Goal: Task Accomplishment & Management: Manage account settings

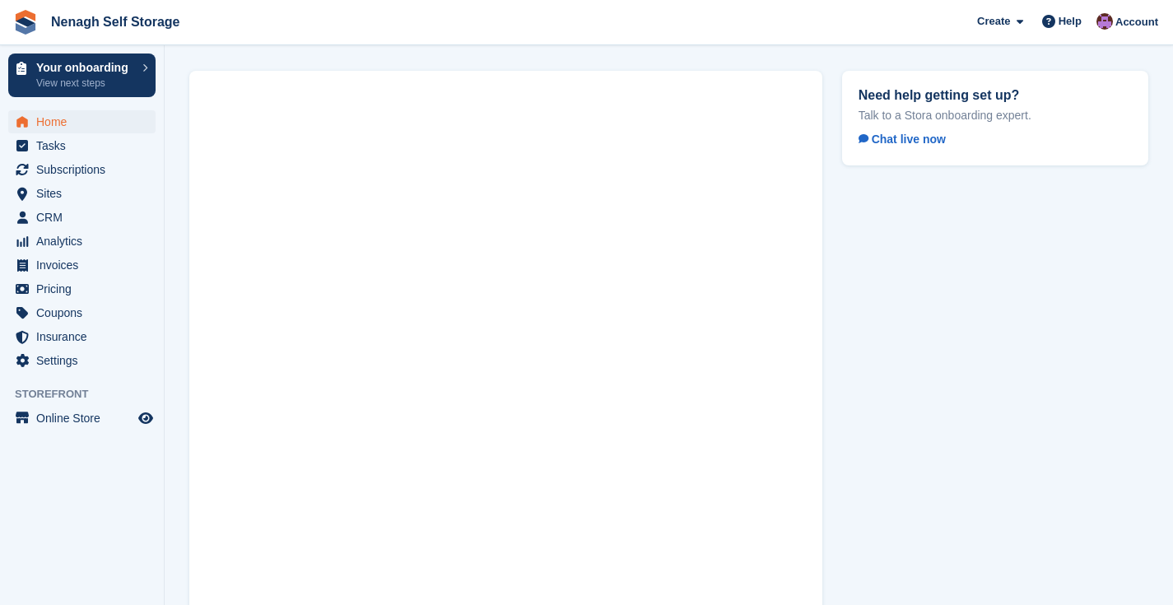
click at [89, 124] on span "Home" at bounding box center [85, 121] width 99 height 23
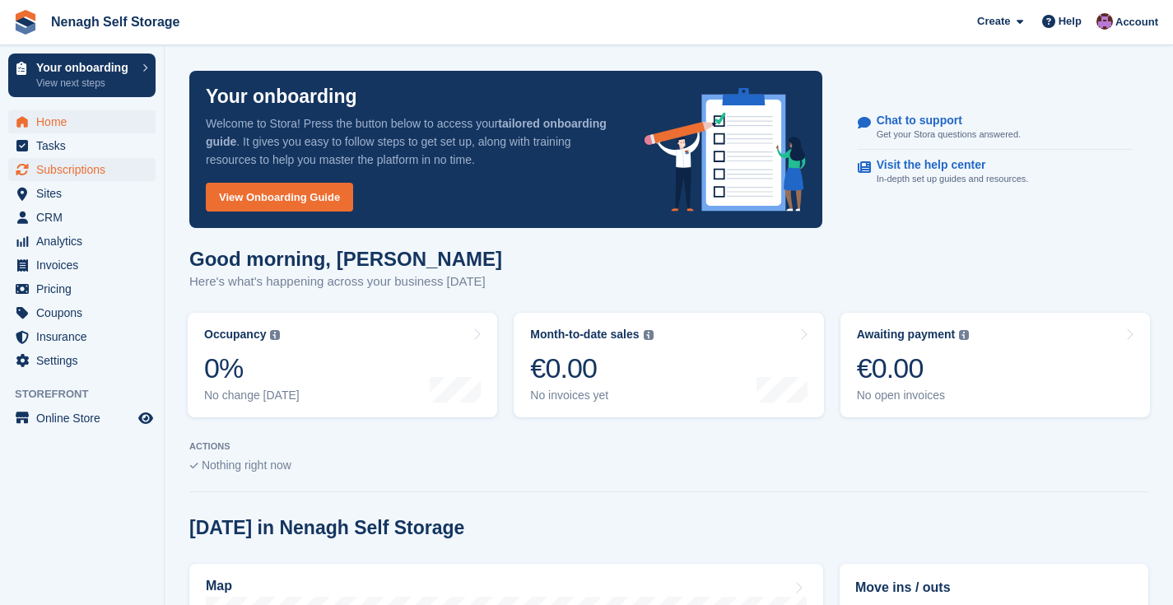
click at [72, 167] on span "Subscriptions" at bounding box center [85, 169] width 99 height 23
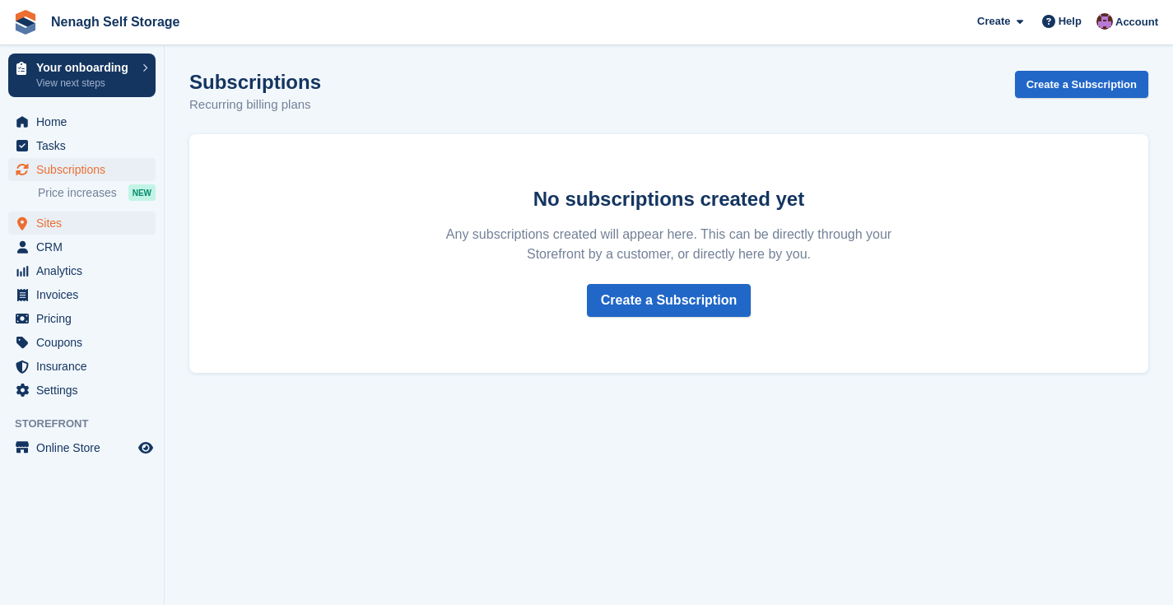
click at [57, 227] on span "Sites" at bounding box center [85, 223] width 99 height 23
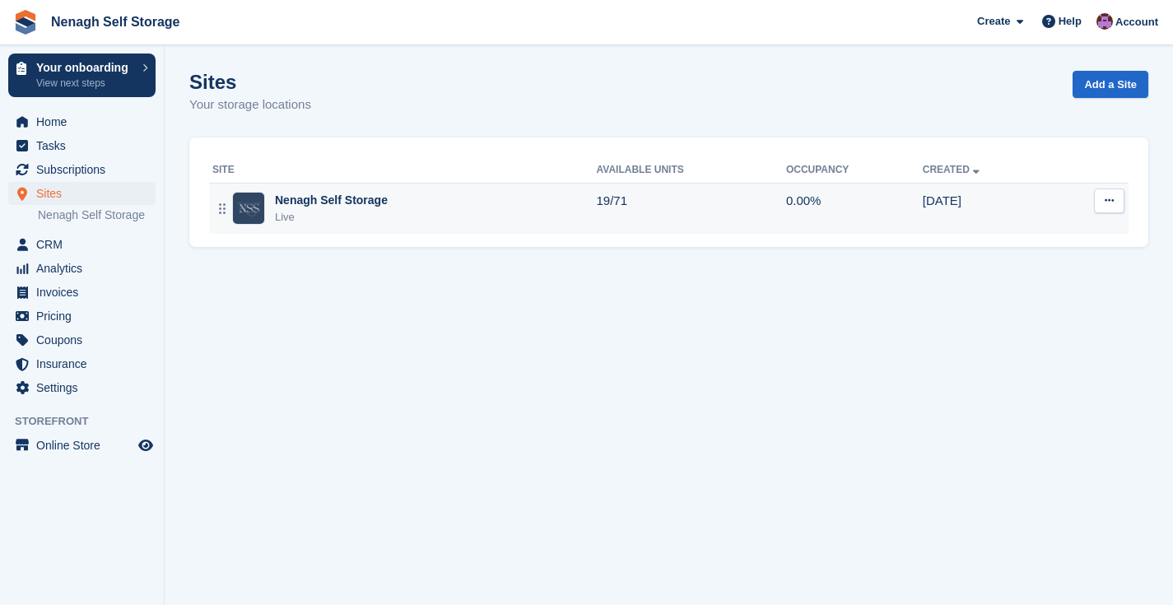
click at [323, 216] on div "Live" at bounding box center [331, 217] width 113 height 16
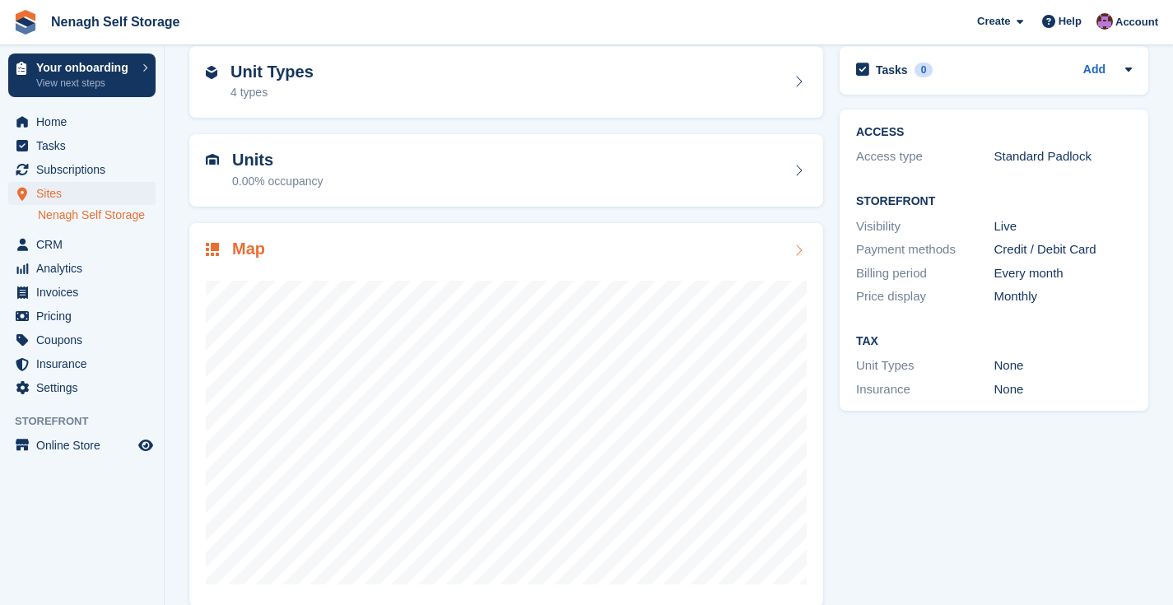
scroll to position [96, 0]
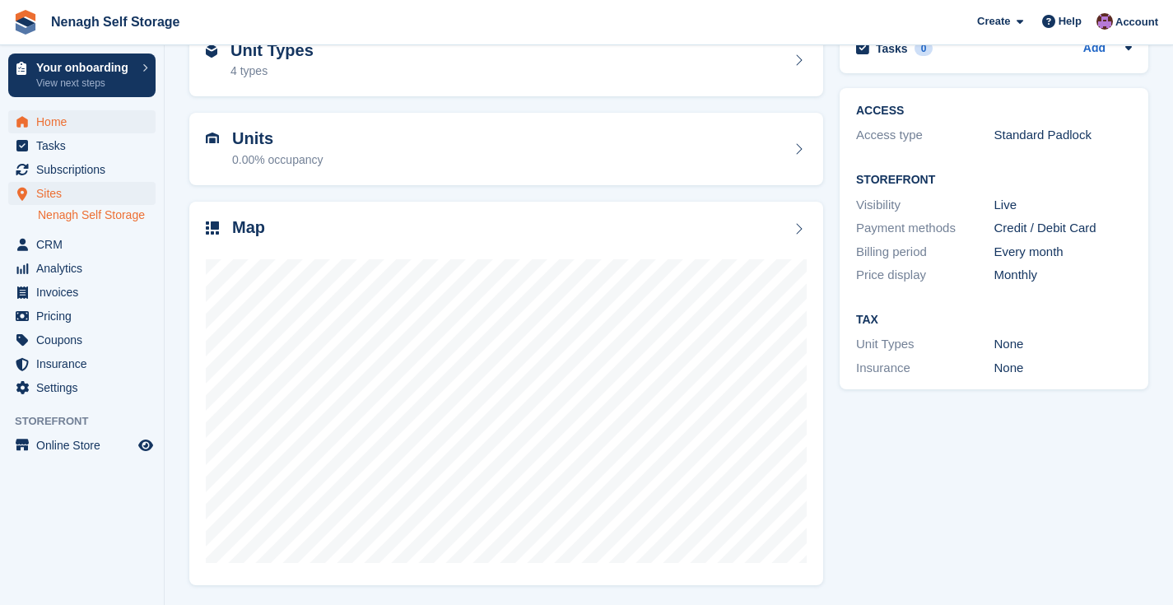
click at [91, 123] on span "Home" at bounding box center [85, 121] width 99 height 23
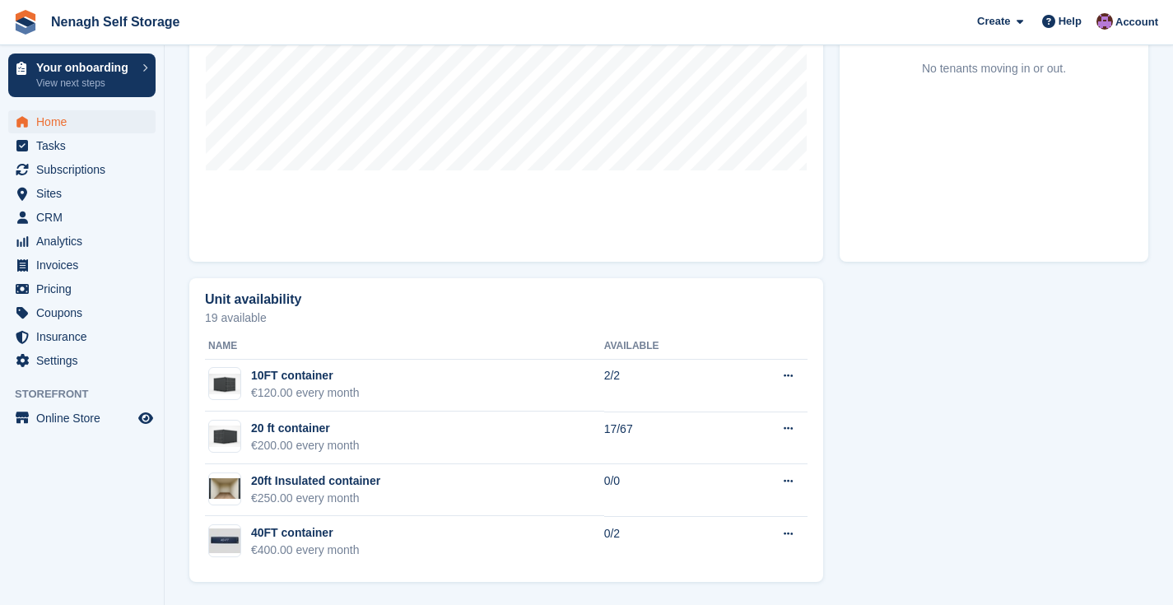
scroll to position [202, 0]
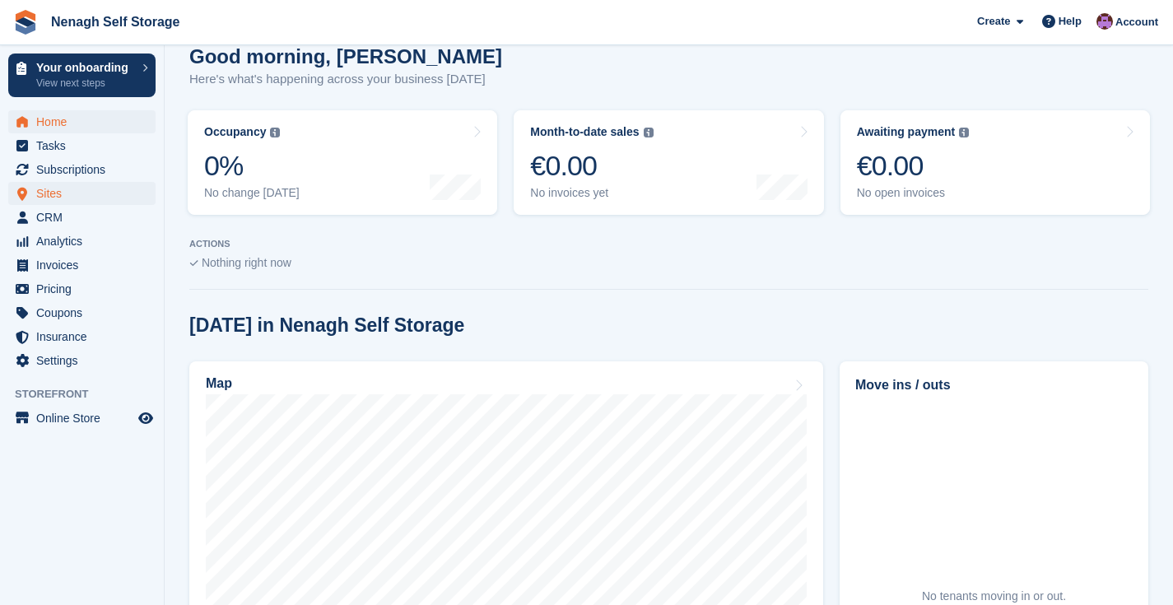
click at [72, 196] on span "Sites" at bounding box center [85, 193] width 99 height 23
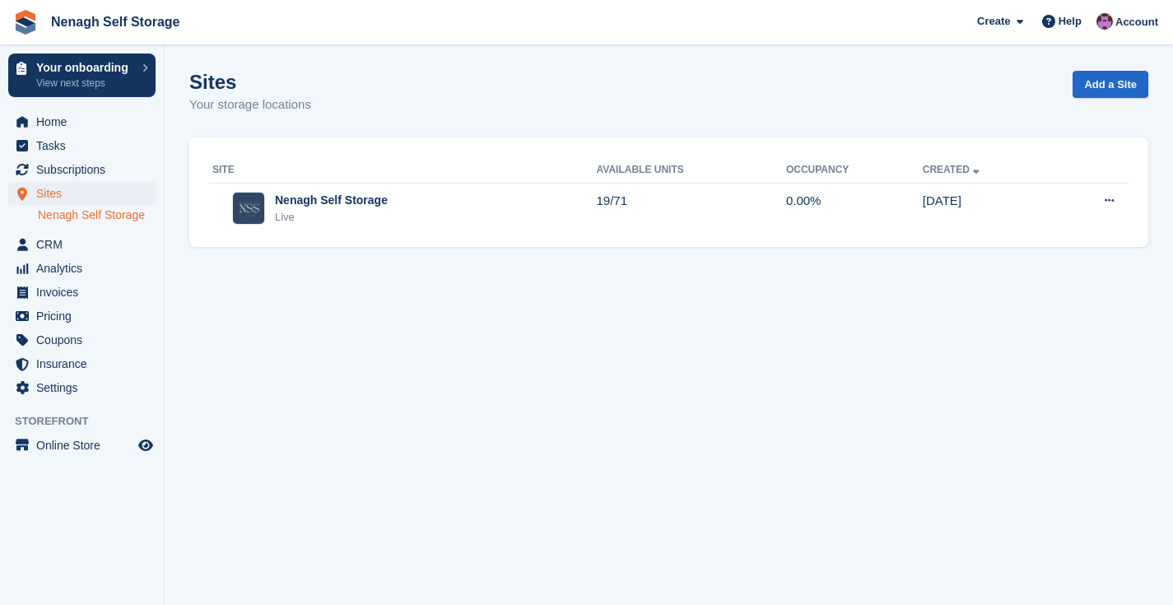
click at [137, 216] on link "Nenagh Self Storage" at bounding box center [97, 215] width 118 height 16
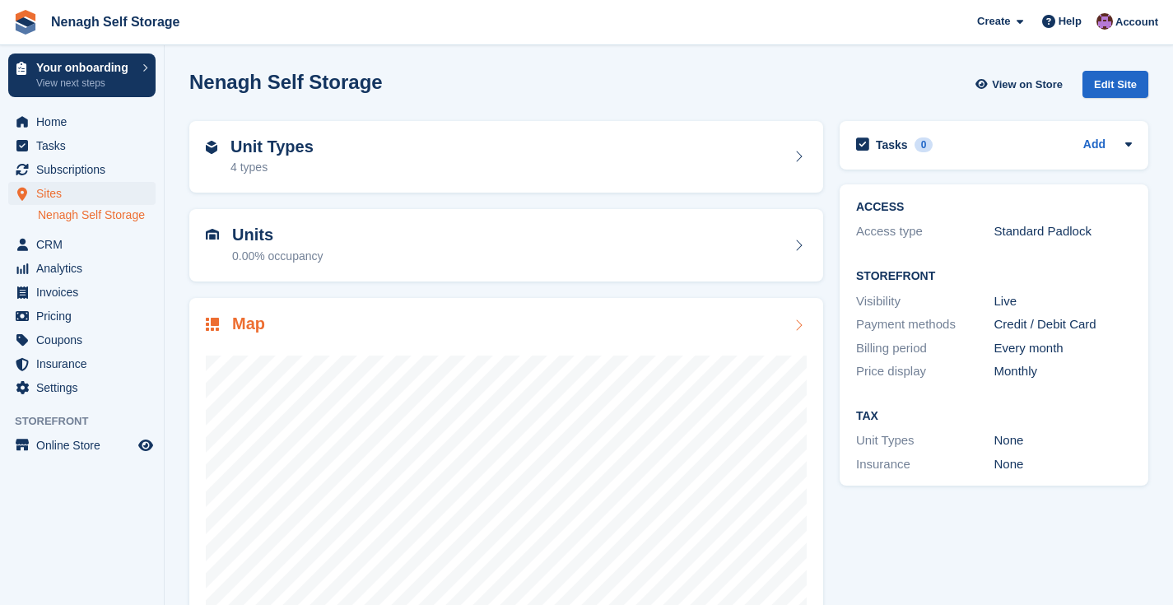
click at [790, 320] on icon at bounding box center [798, 325] width 16 height 13
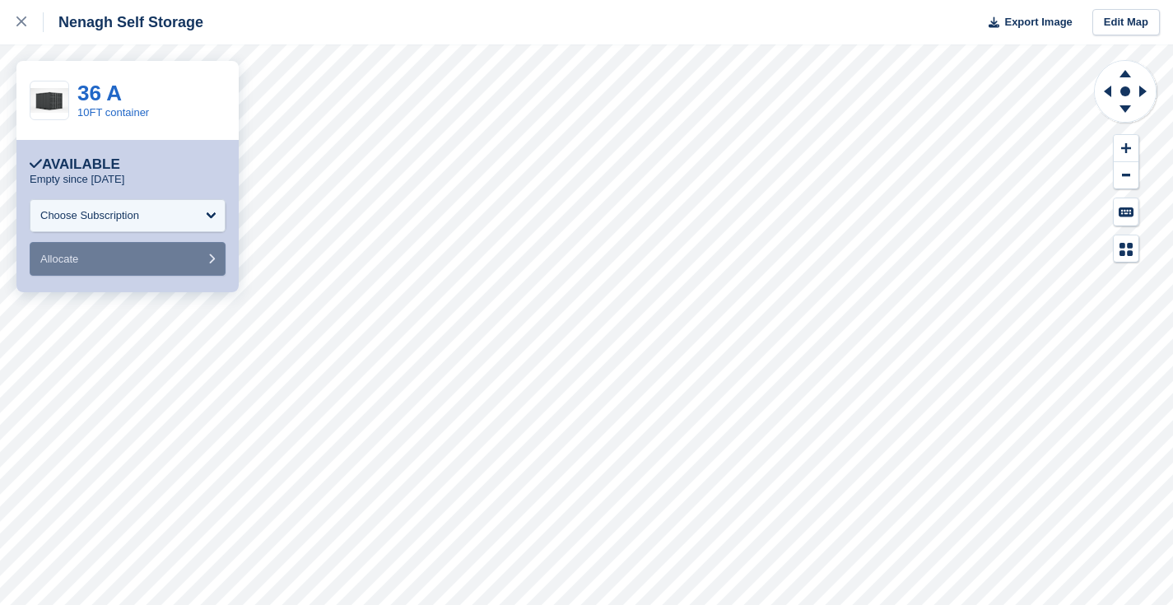
click at [212, 256] on icon "submit" at bounding box center [211, 259] width 7 height 11
click at [218, 213] on div "Choose Subscription" at bounding box center [128, 215] width 196 height 33
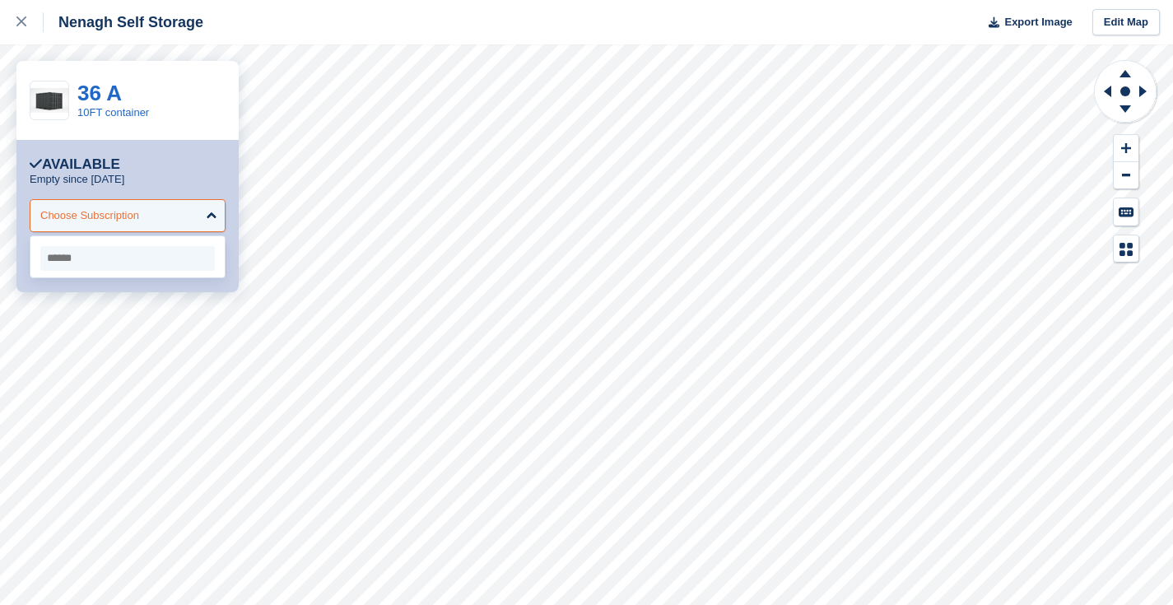
click at [218, 213] on div "Choose Subscription" at bounding box center [128, 215] width 196 height 33
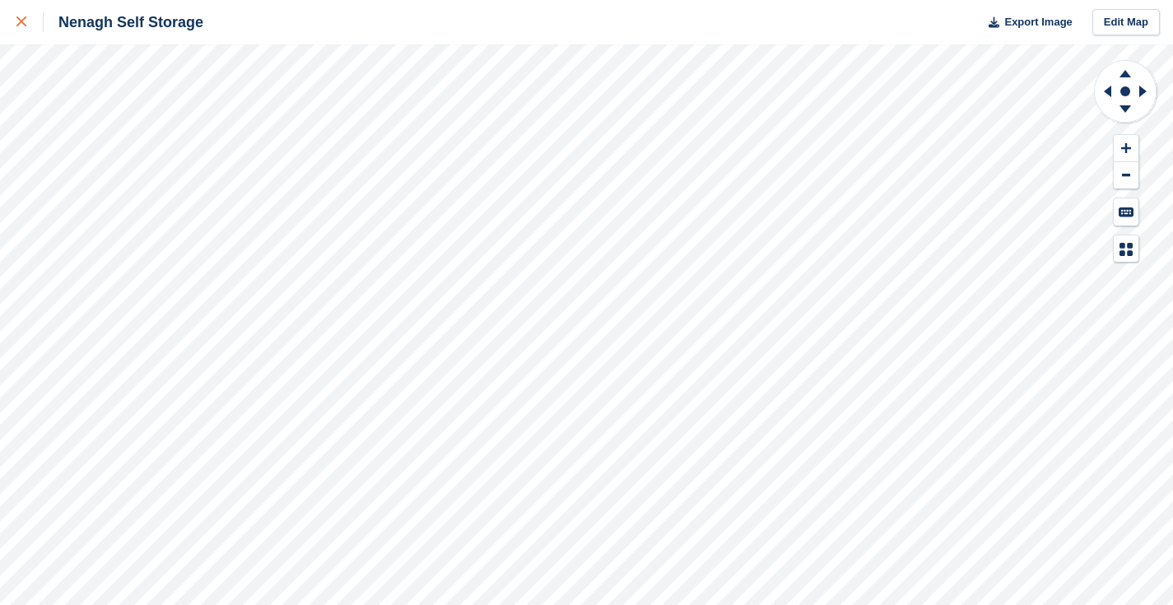
click at [27, 20] on div at bounding box center [29, 22] width 27 height 20
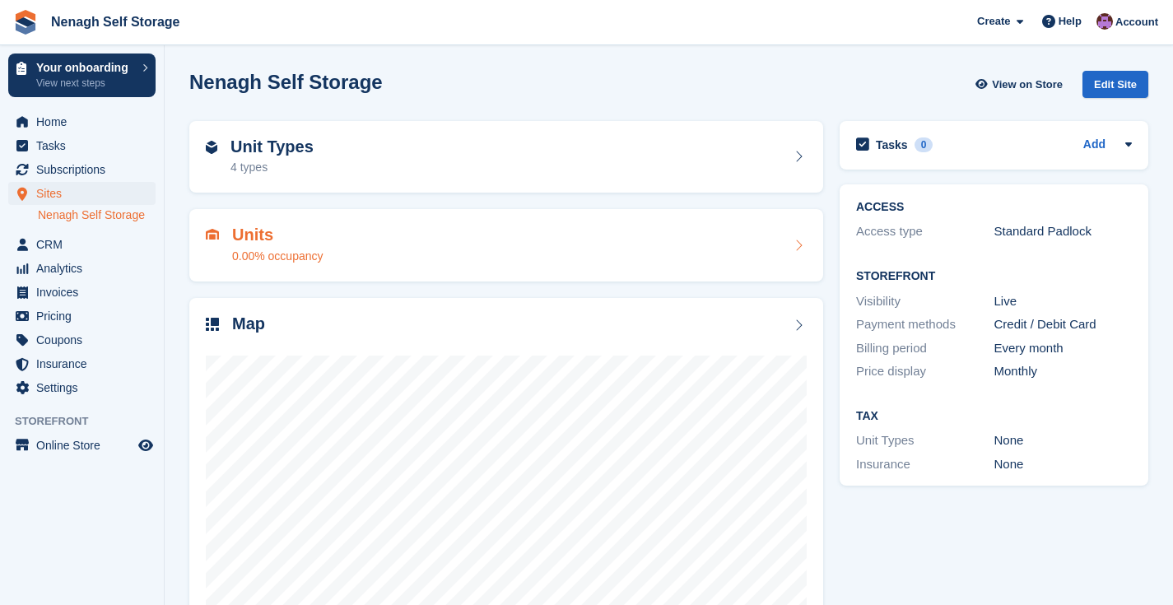
click at [477, 256] on div "Units 0.00% occupancy" at bounding box center [506, 246] width 601 height 40
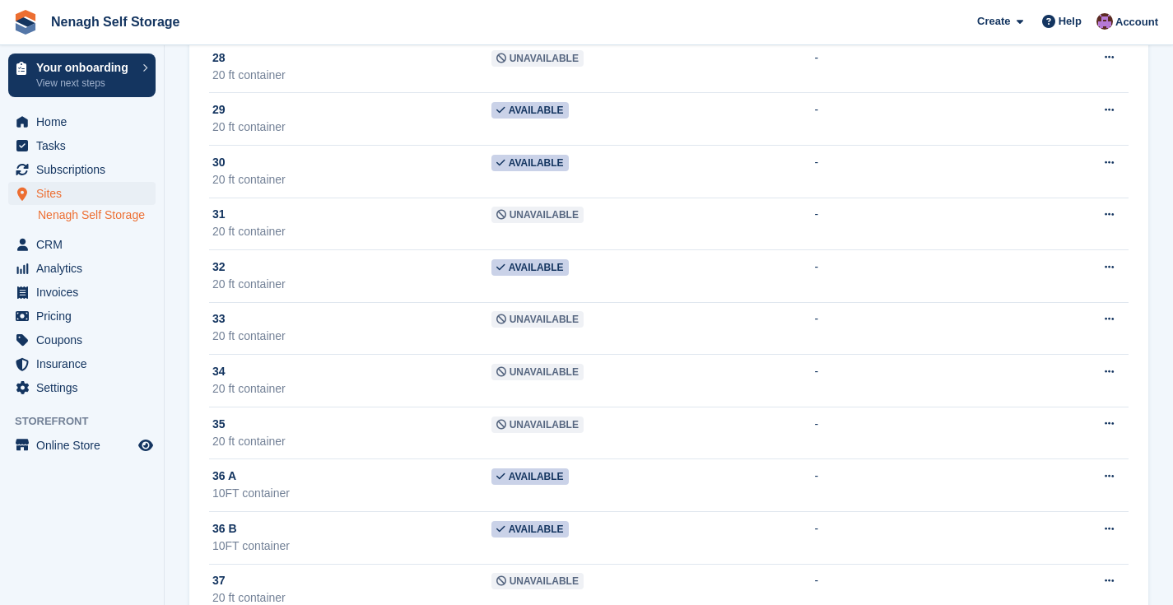
scroll to position [1679, 0]
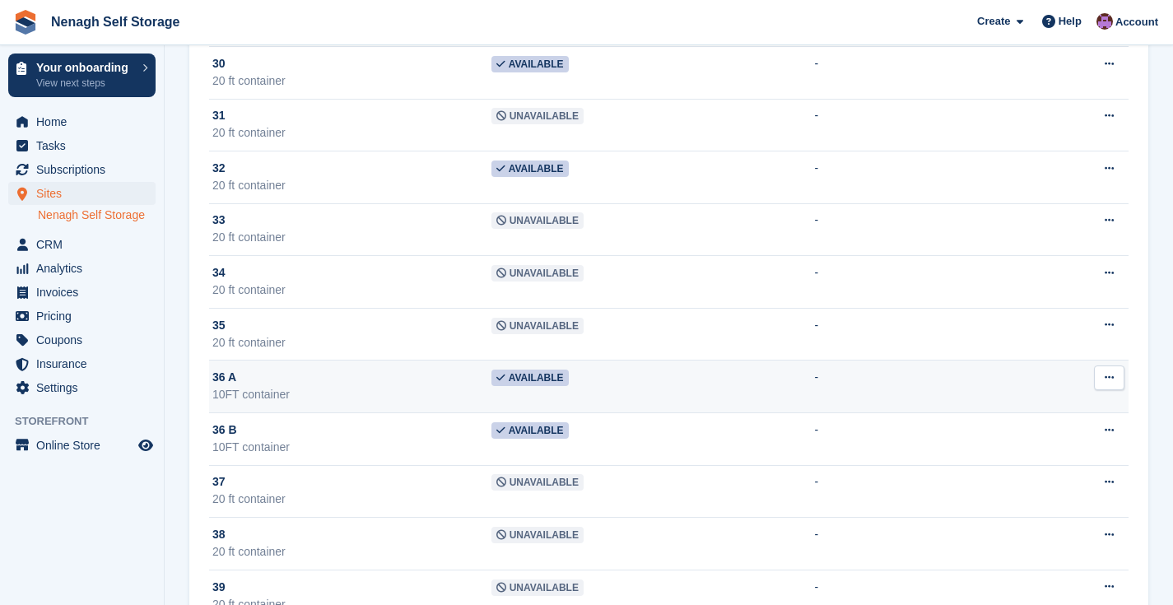
click at [566, 377] on span "Available" at bounding box center [529, 378] width 77 height 16
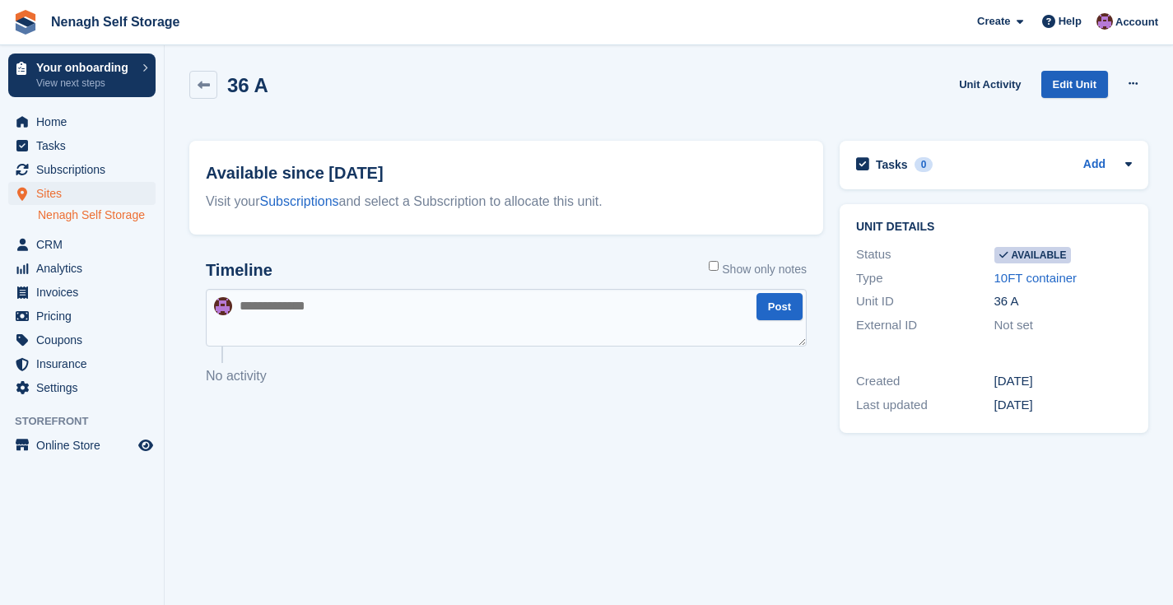
click at [1082, 89] on link "Edit Unit" at bounding box center [1074, 84] width 67 height 27
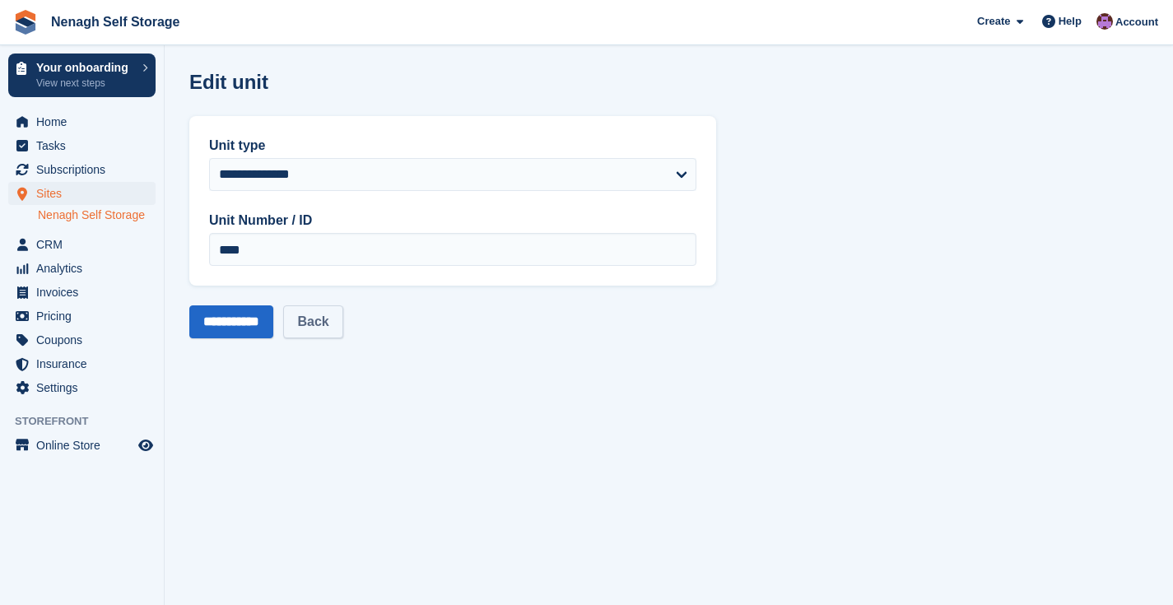
click at [323, 329] on link "Back" at bounding box center [312, 321] width 59 height 33
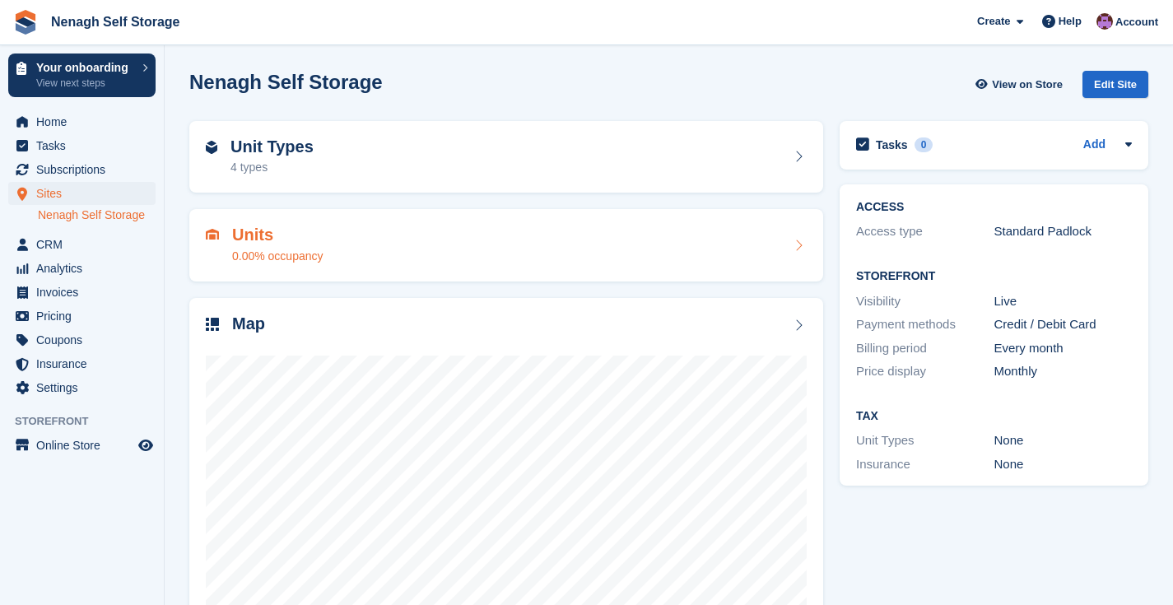
click at [700, 234] on div "Units 0.00% occupancy" at bounding box center [506, 246] width 601 height 40
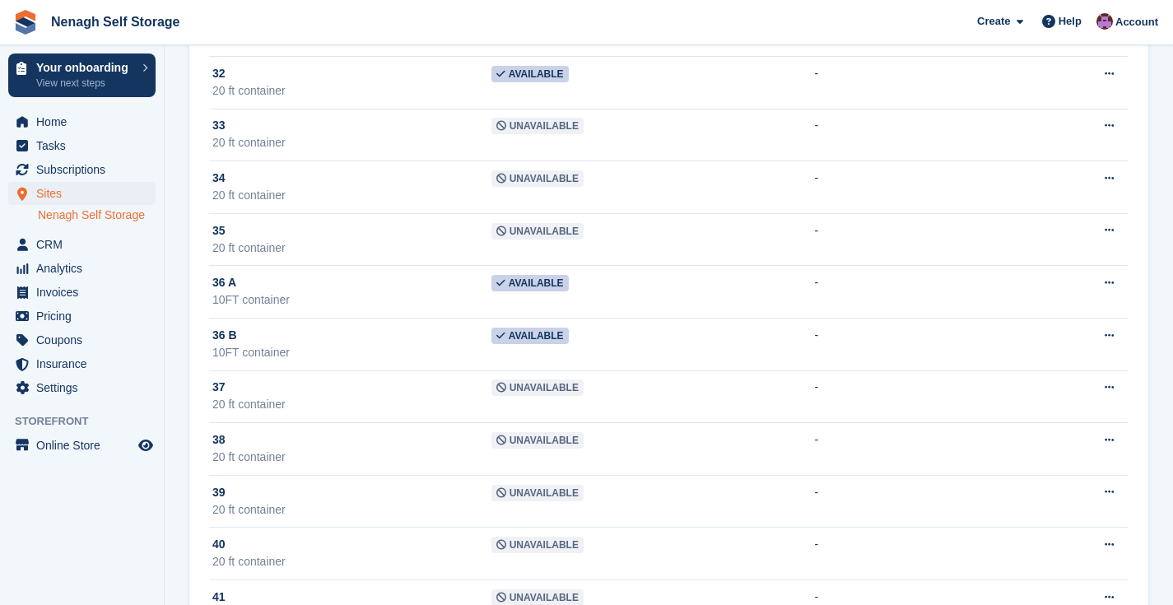
scroll to position [1811, 0]
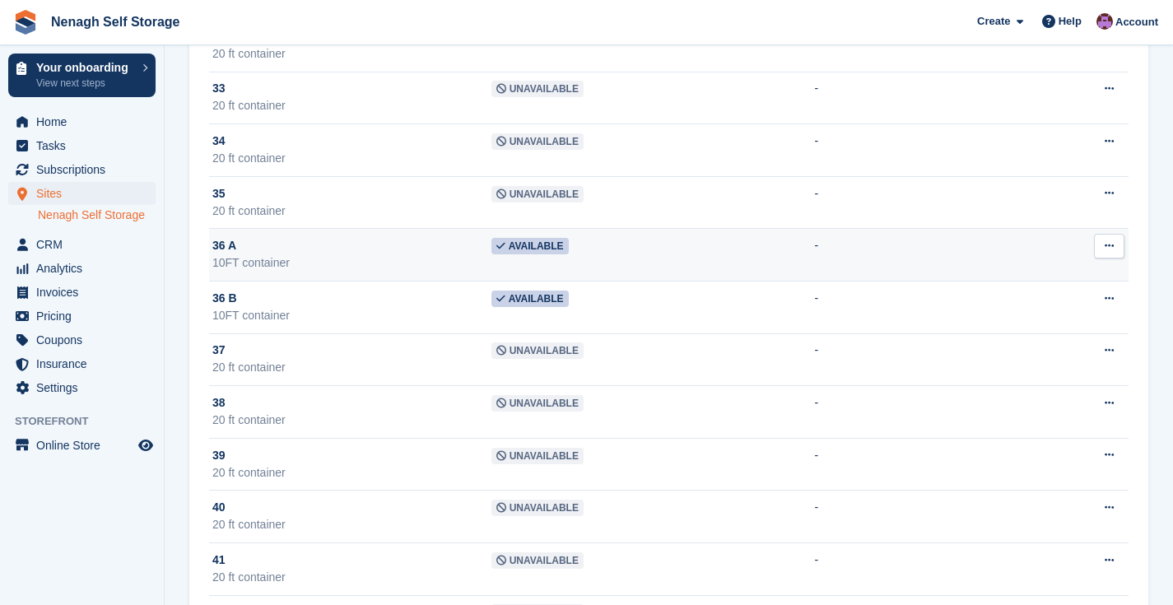
click at [1115, 249] on button at bounding box center [1109, 246] width 30 height 25
click at [1035, 305] on p "Unit activity" at bounding box center [1045, 299] width 143 height 21
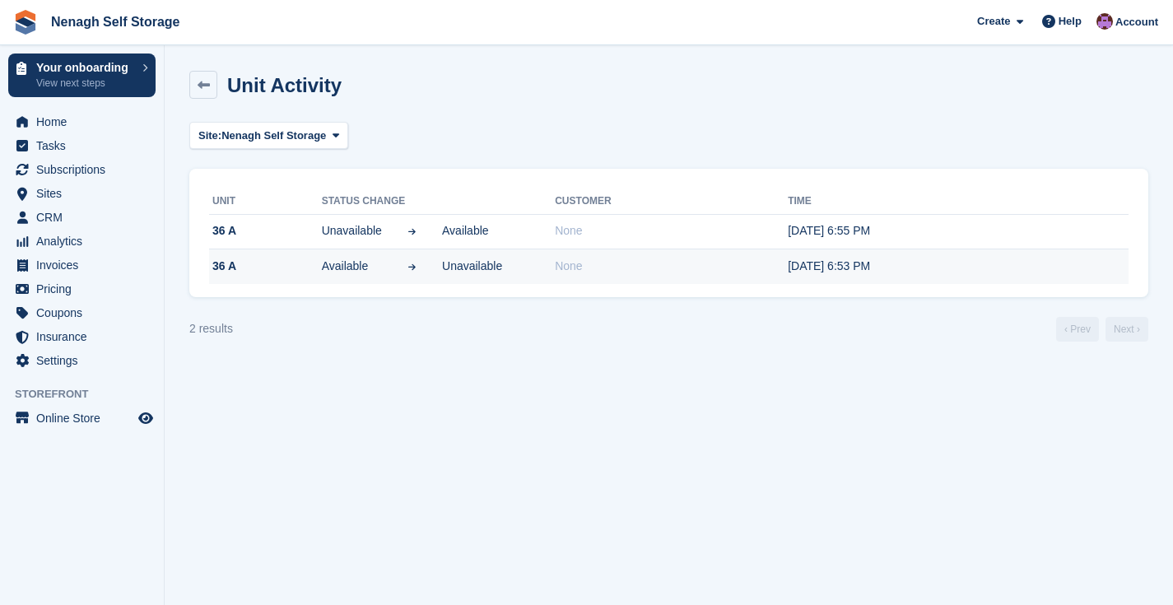
click at [413, 266] on icon at bounding box center [412, 267] width 11 height 8
click at [314, 259] on td "36 A" at bounding box center [265, 266] width 113 height 35
click at [421, 276] on td "Available Unavailable" at bounding box center [439, 266] width 234 height 35
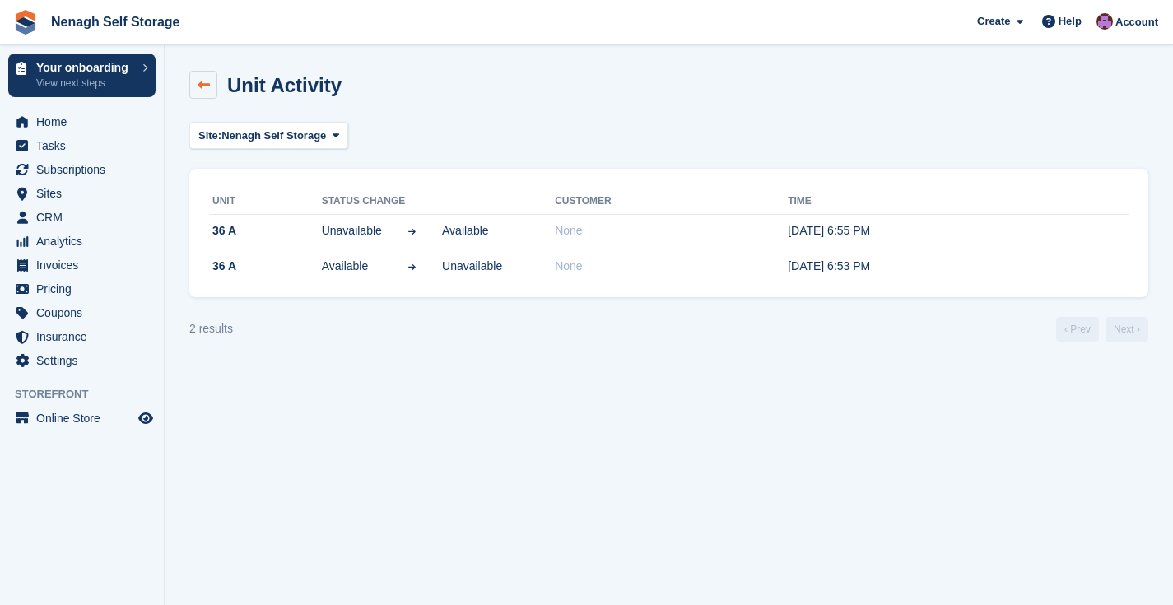
click at [207, 86] on icon at bounding box center [204, 85] width 12 height 12
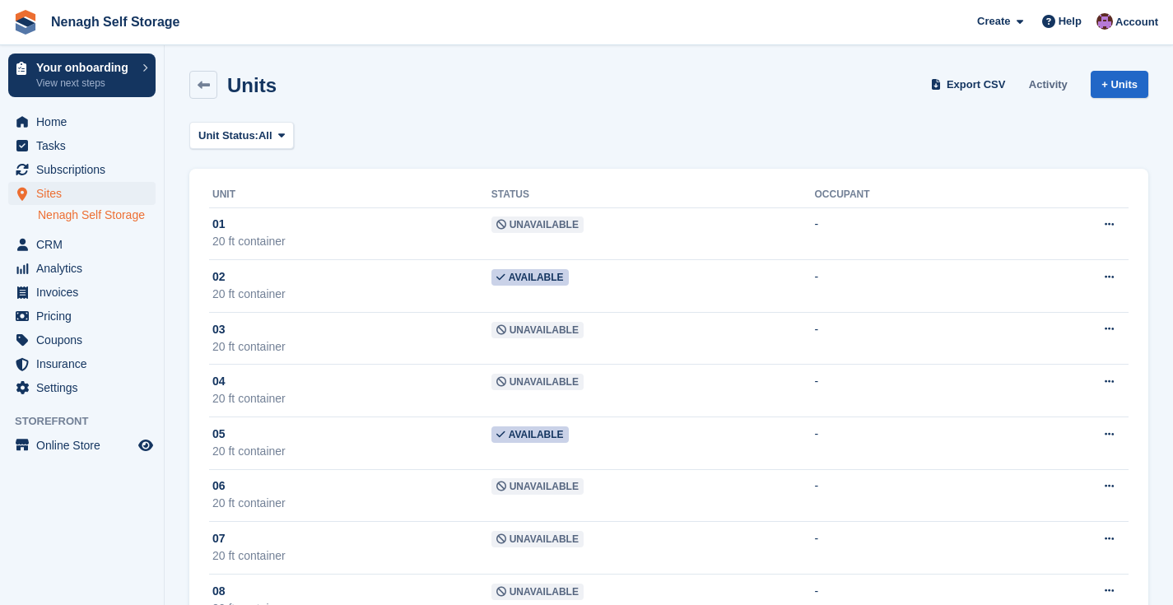
click at [1048, 91] on link "Activity" at bounding box center [1048, 84] width 52 height 27
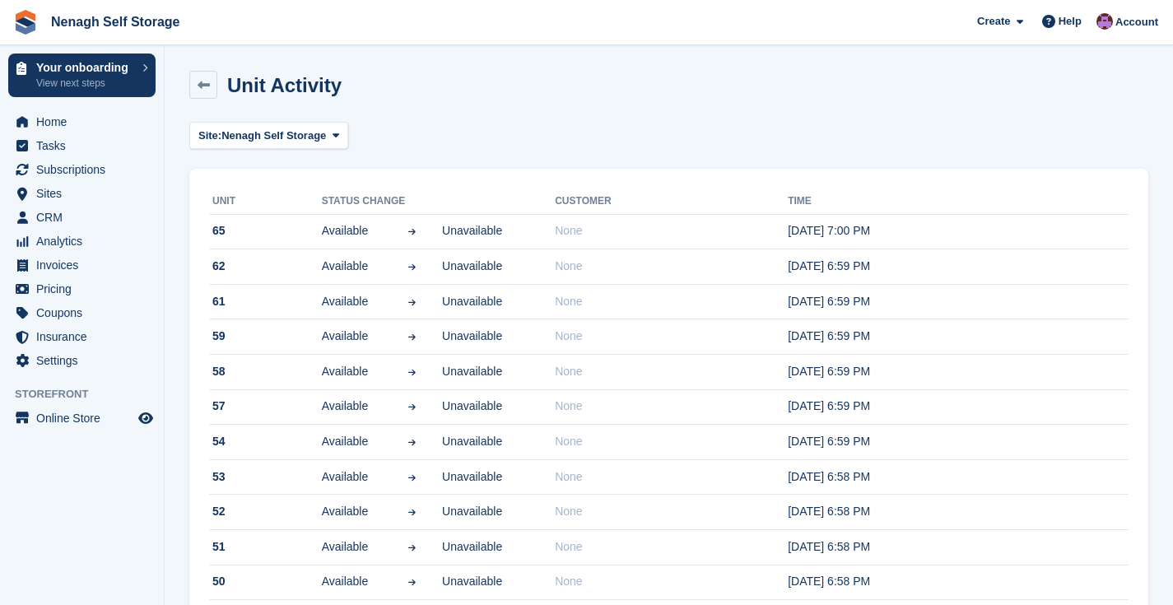
click at [424, 100] on div "Unit Activity" at bounding box center [668, 95] width 959 height 48
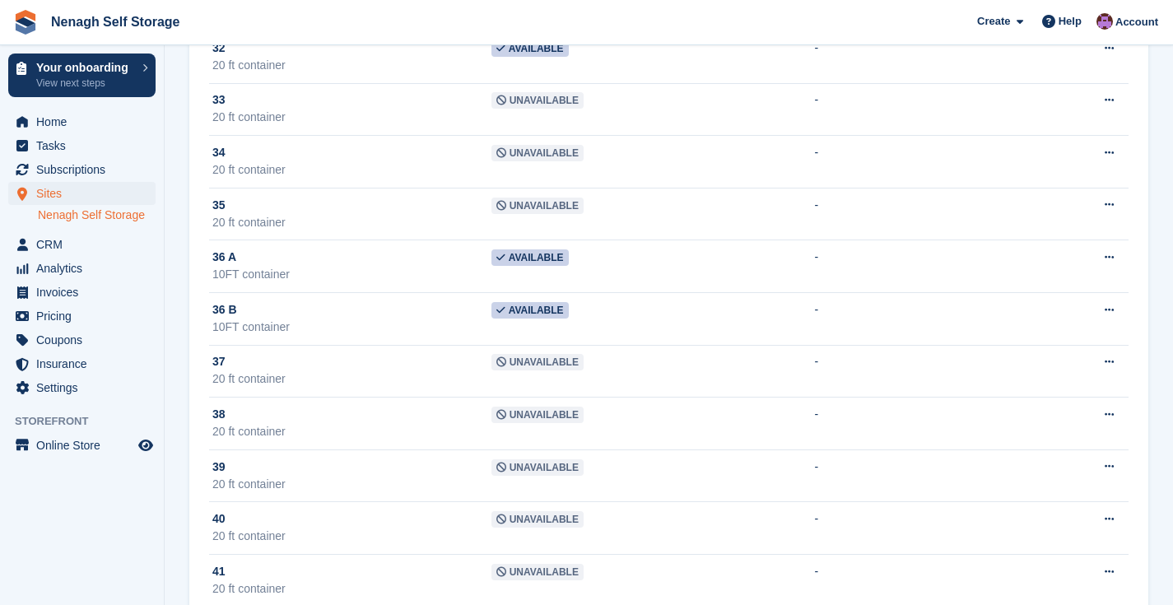
scroll to position [1875, 0]
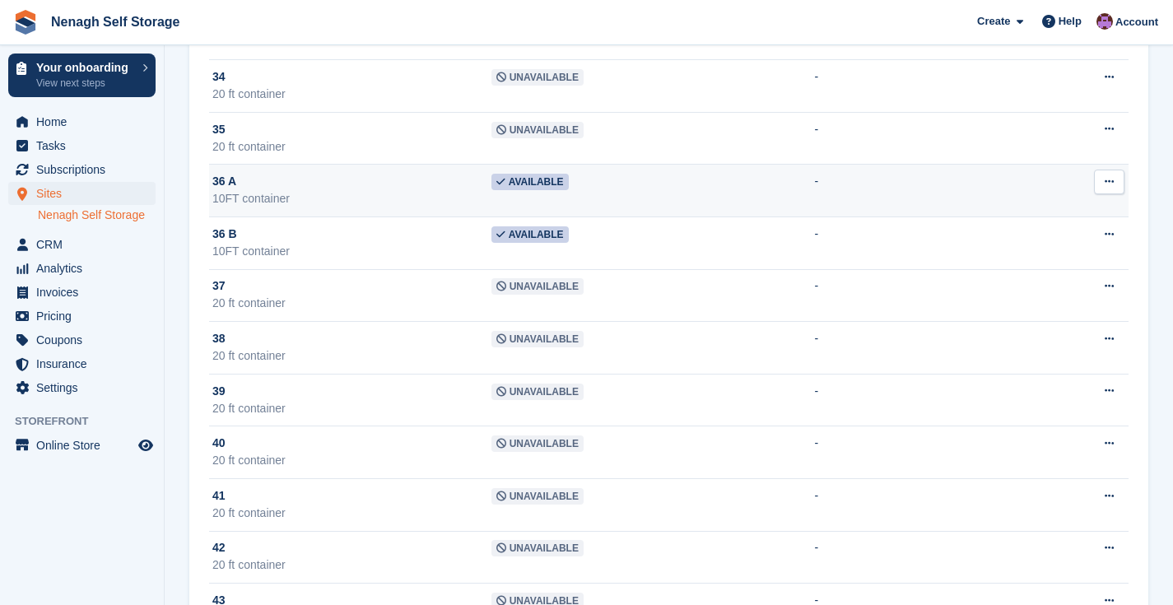
click at [817, 188] on td "-" at bounding box center [910, 191] width 193 height 53
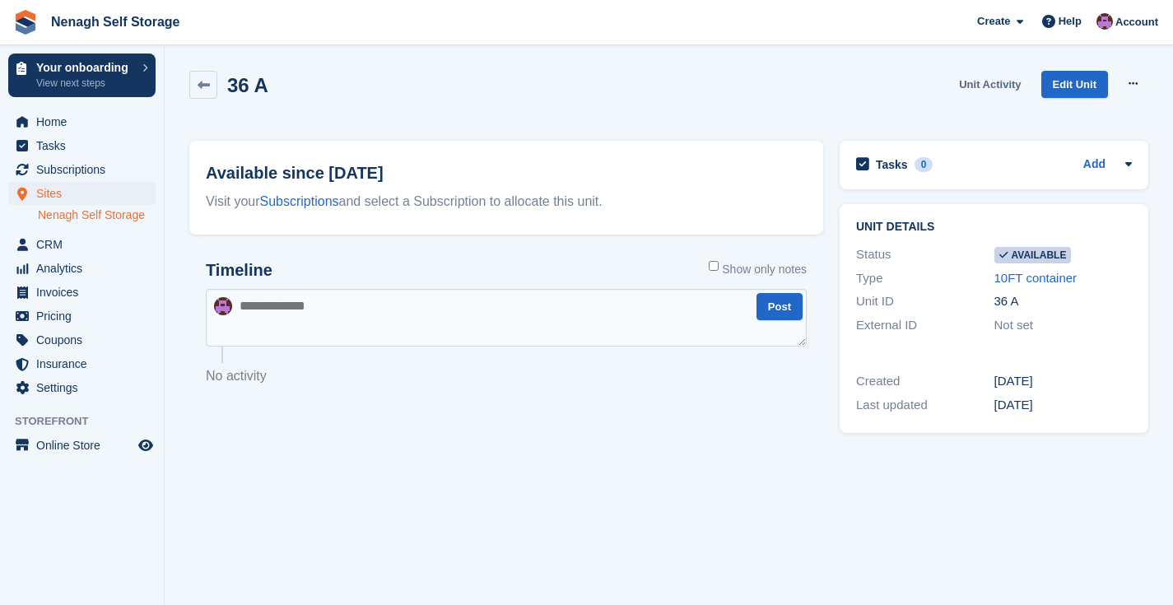
click at [980, 84] on link "Unit Activity" at bounding box center [989, 84] width 75 height 27
click at [1139, 93] on button at bounding box center [1133, 84] width 30 height 25
click at [1101, 111] on p "Make unavailable" at bounding box center [1069, 115] width 143 height 21
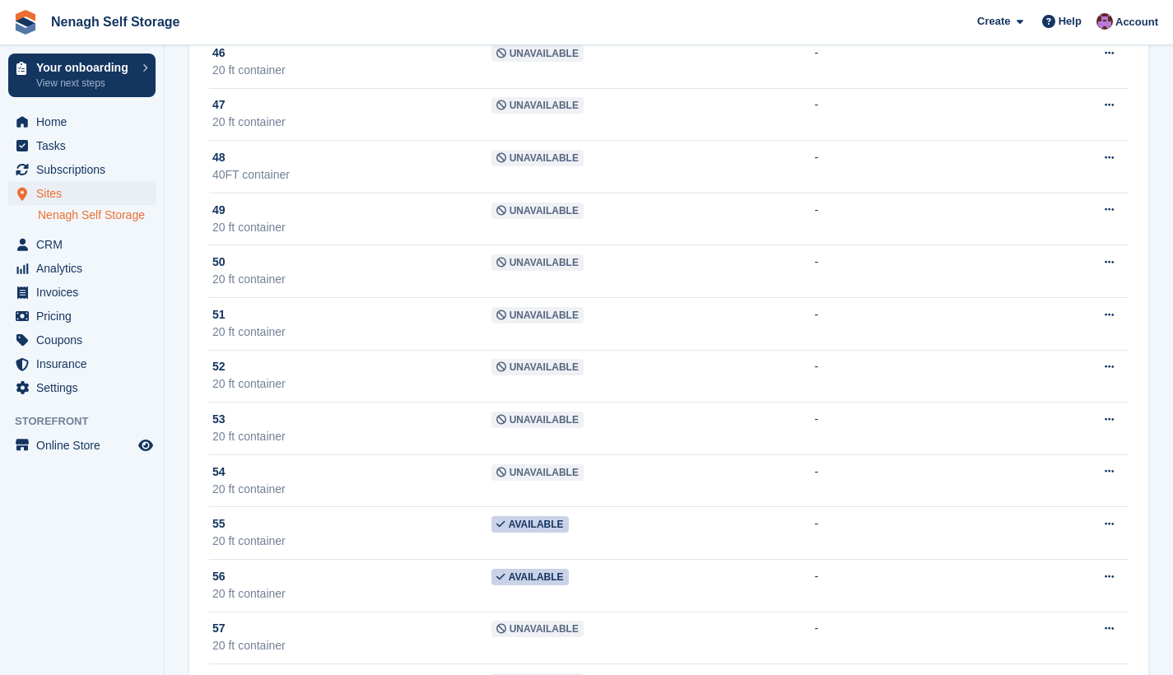
scroll to position [2645, 0]
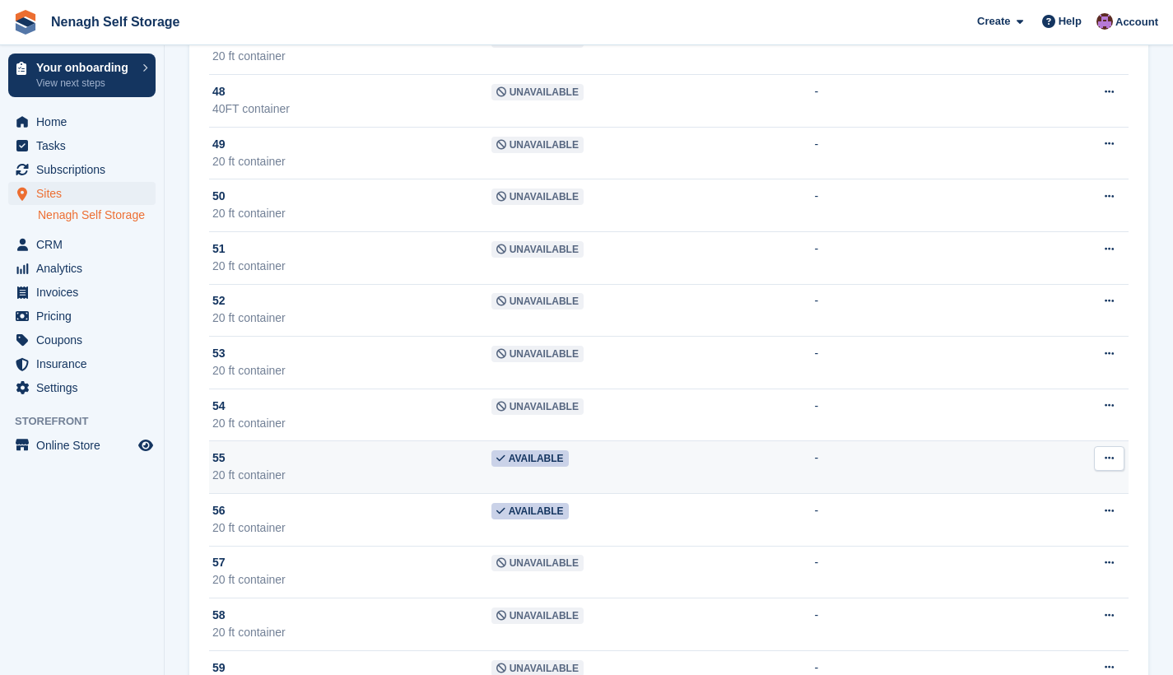
click at [1113, 461] on icon at bounding box center [1109, 458] width 9 height 11
click at [1075, 512] on p "Unit activity" at bounding box center [1045, 511] width 143 height 21
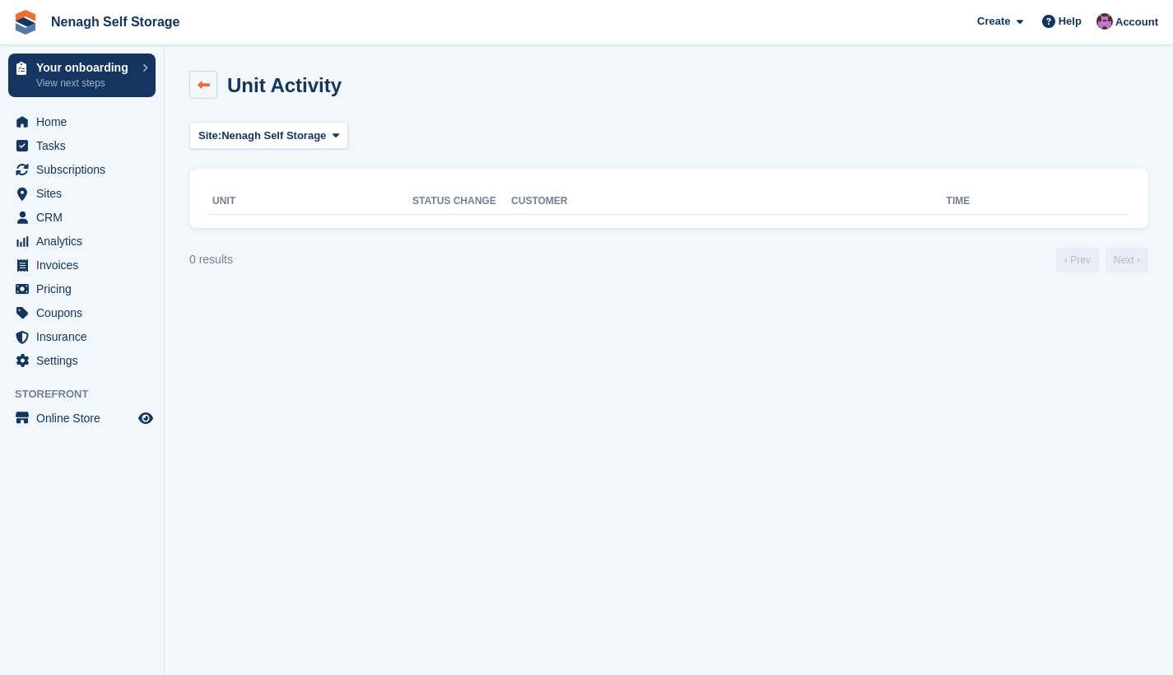
click at [199, 89] on icon at bounding box center [204, 85] width 12 height 12
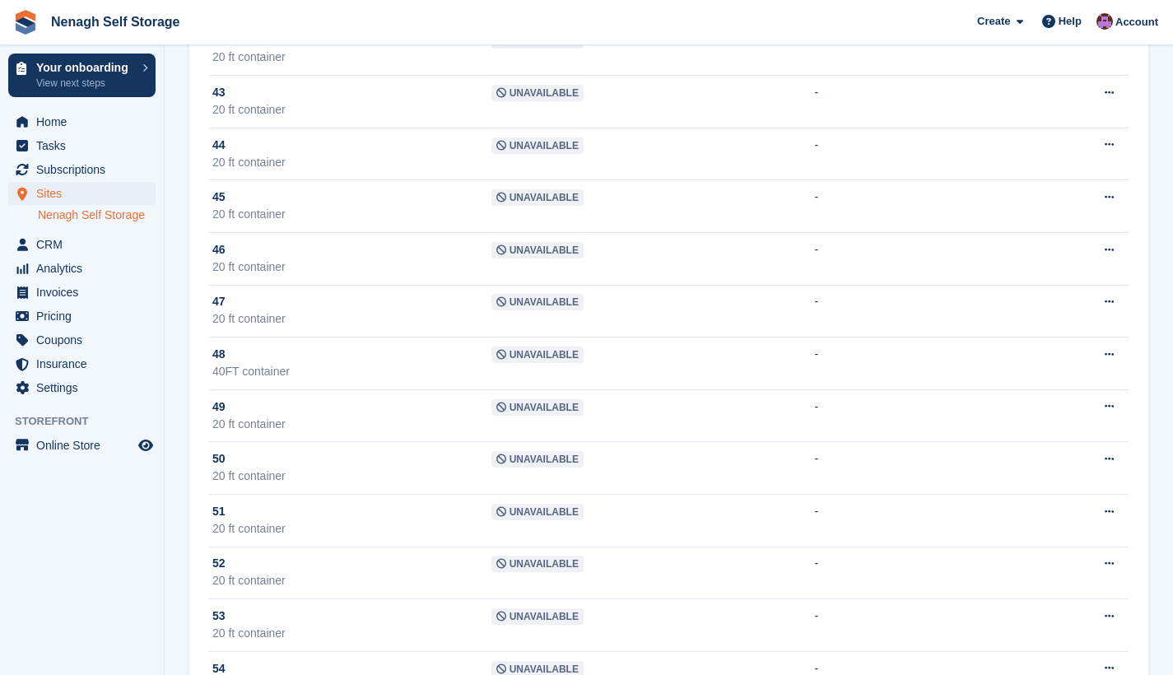
scroll to position [2373, 0]
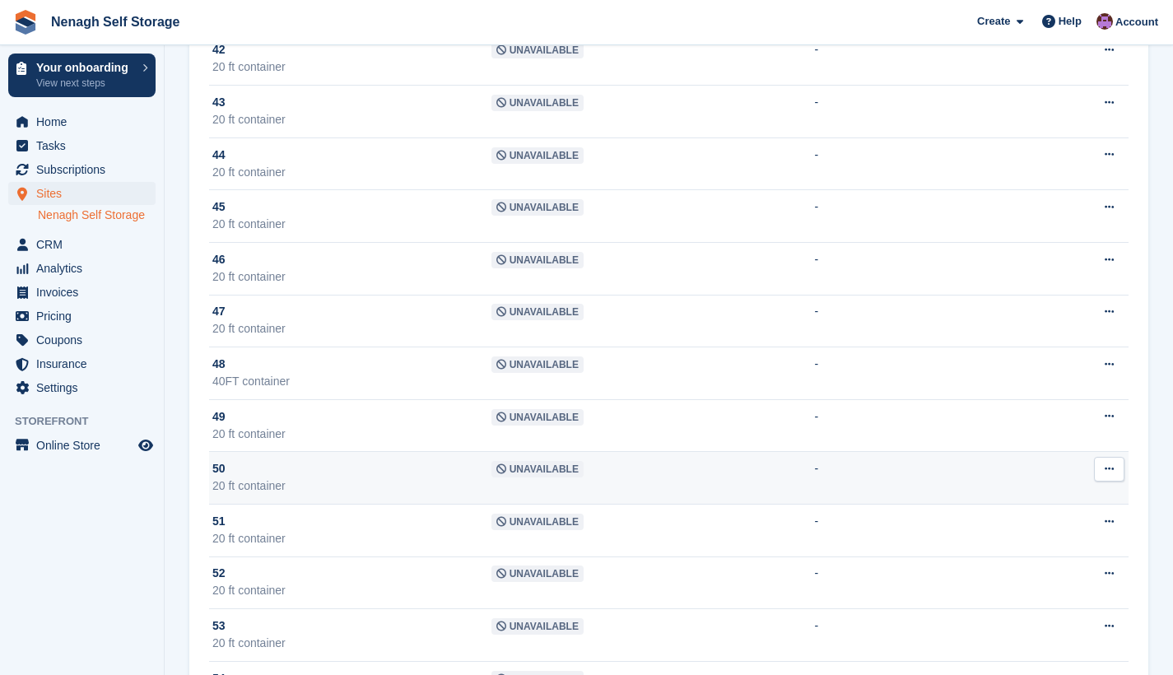
click at [1105, 468] on icon at bounding box center [1109, 468] width 9 height 11
click at [1040, 501] on p "Edit unit" at bounding box center [1045, 501] width 143 height 21
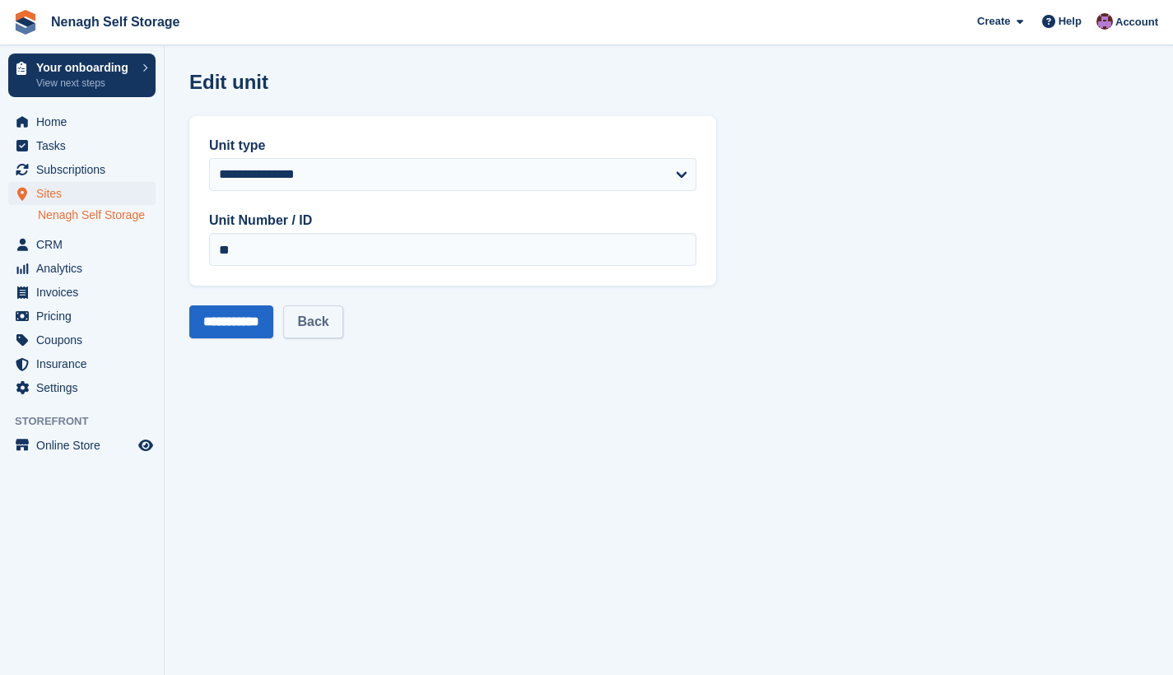
click at [342, 312] on link "Back" at bounding box center [312, 321] width 59 height 33
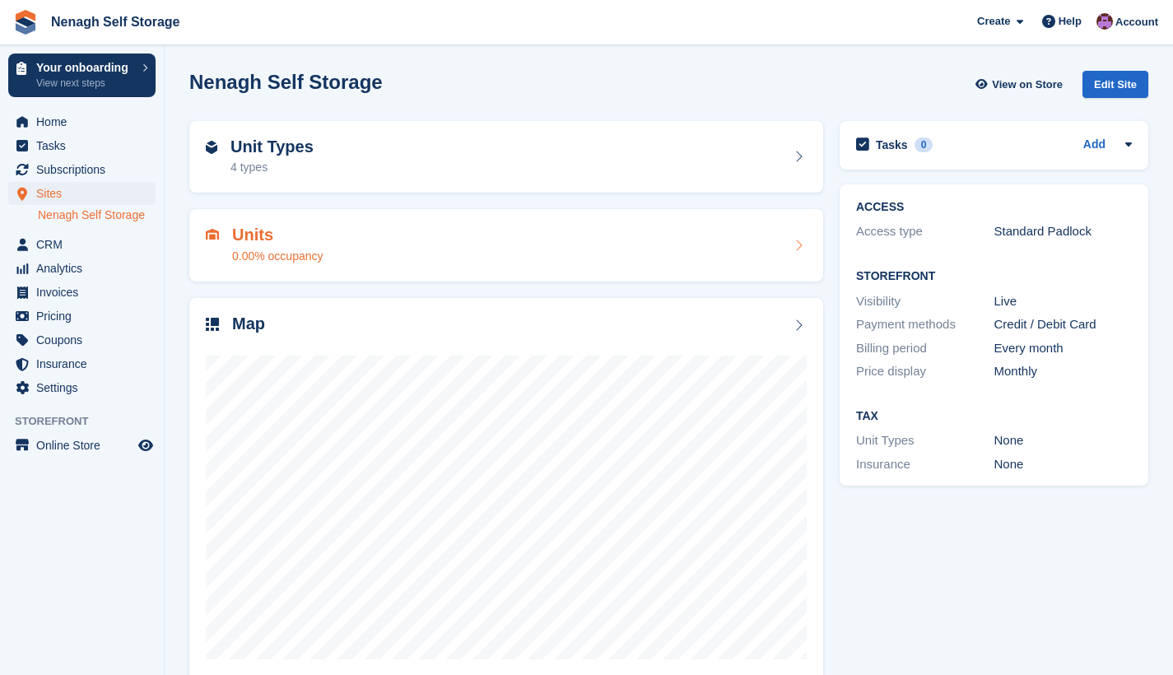
click at [500, 236] on div "Units 0.00% occupancy" at bounding box center [506, 246] width 601 height 40
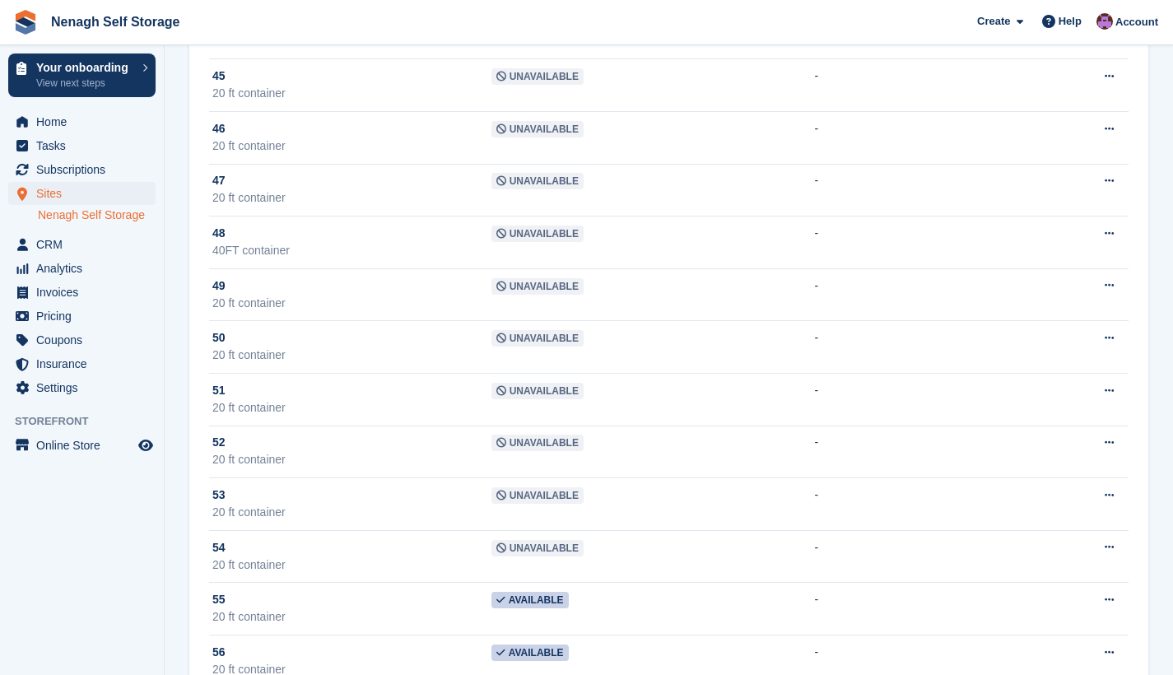
scroll to position [2547, 0]
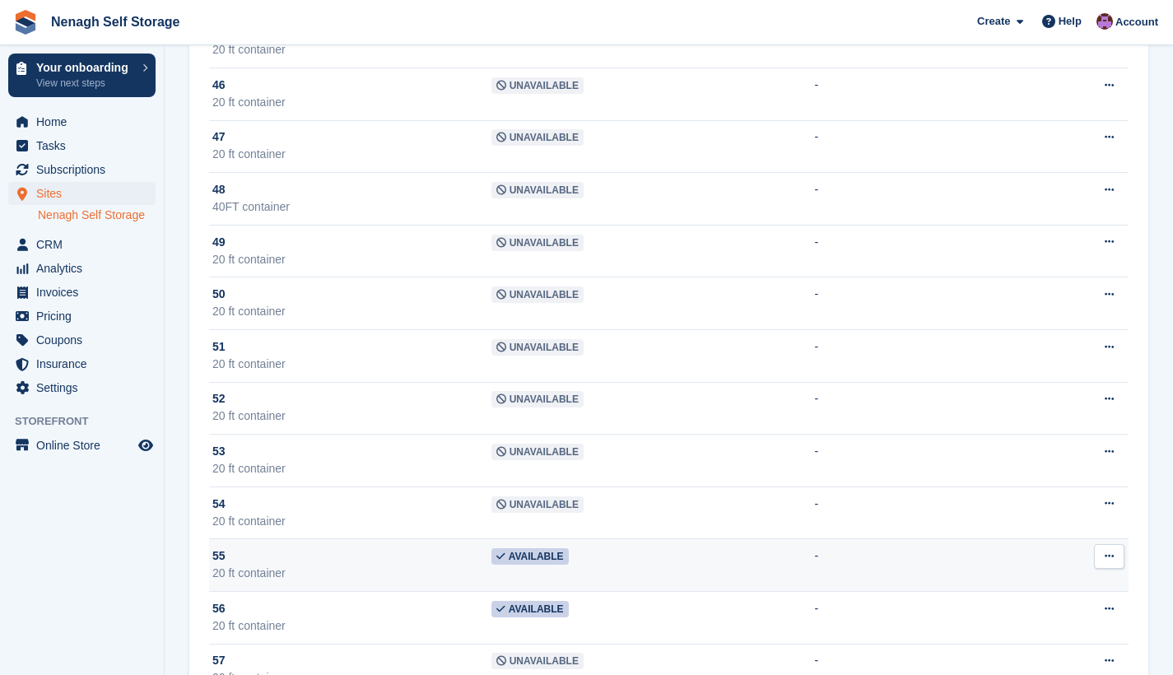
click at [822, 556] on td "-" at bounding box center [910, 565] width 193 height 53
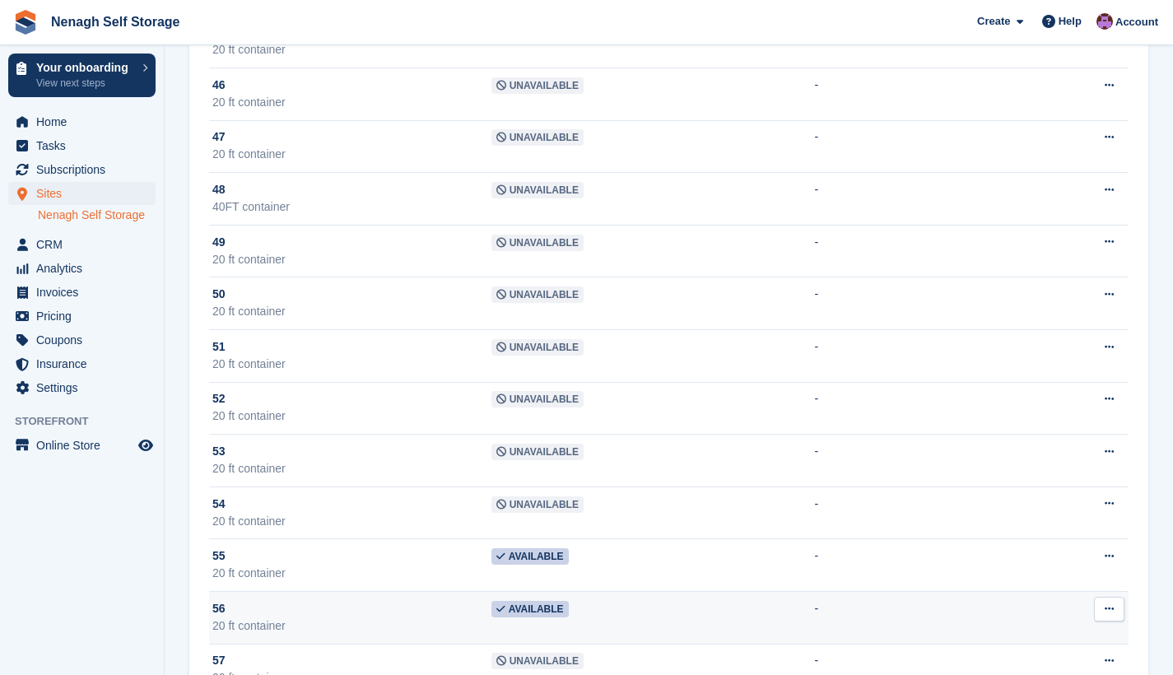
click at [824, 613] on td "-" at bounding box center [910, 617] width 193 height 53
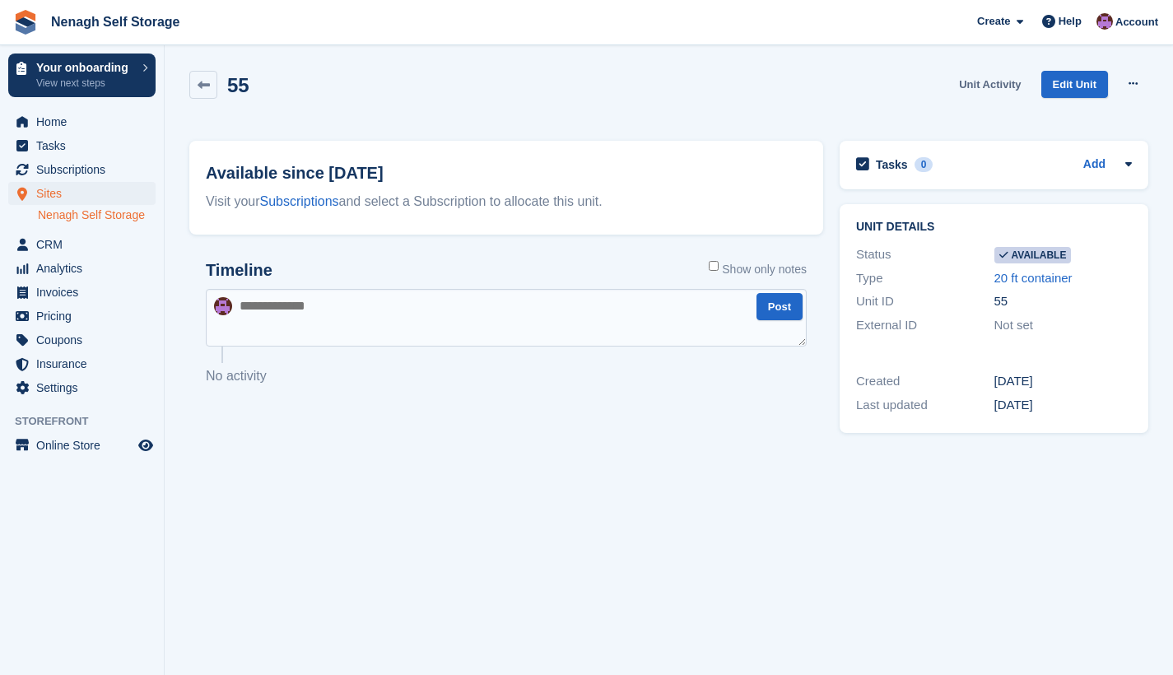
click at [986, 84] on link "Unit Activity" at bounding box center [989, 84] width 75 height 27
click at [1135, 93] on button at bounding box center [1133, 84] width 30 height 25
click at [1108, 114] on p "Make unavailable" at bounding box center [1069, 115] width 143 height 21
click at [1136, 86] on icon at bounding box center [1132, 83] width 9 height 11
click at [1097, 119] on p "Make unavailable" at bounding box center [1069, 115] width 143 height 21
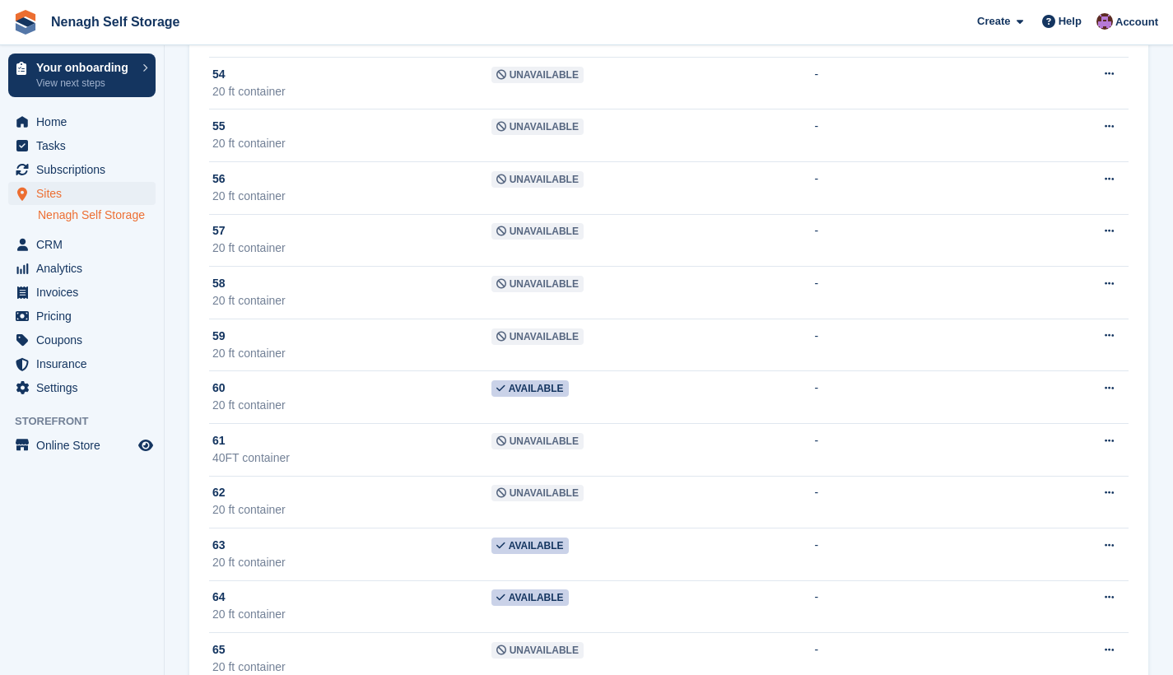
scroll to position [2967, 0]
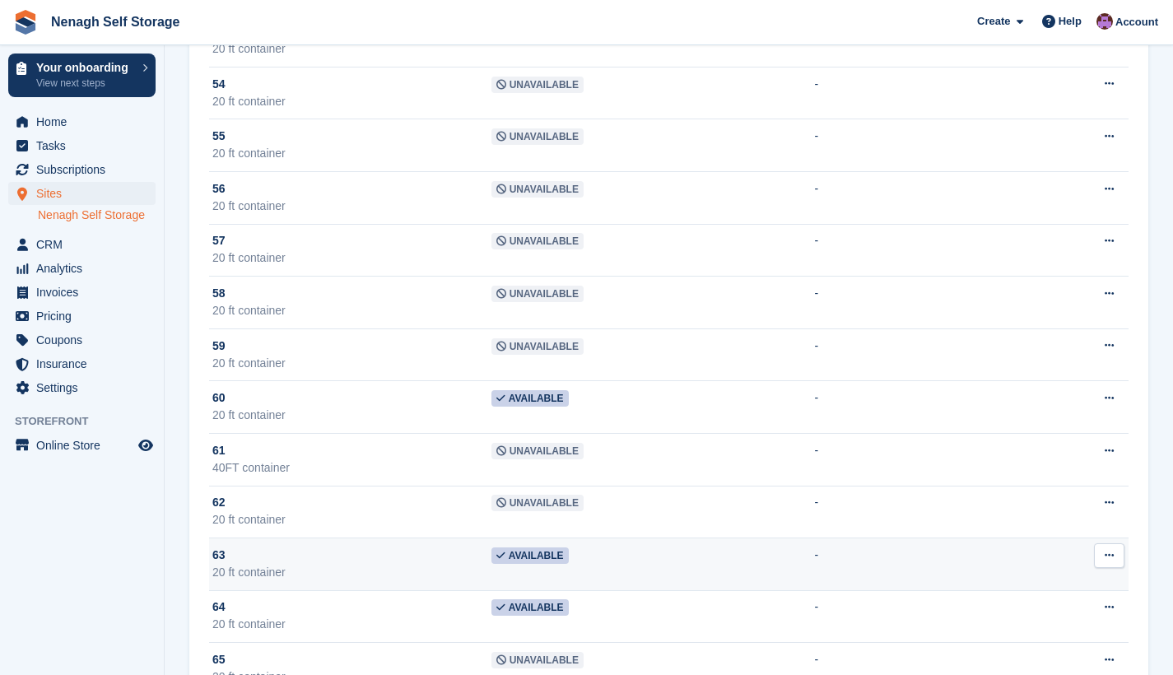
click at [825, 554] on td "-" at bounding box center [910, 564] width 193 height 53
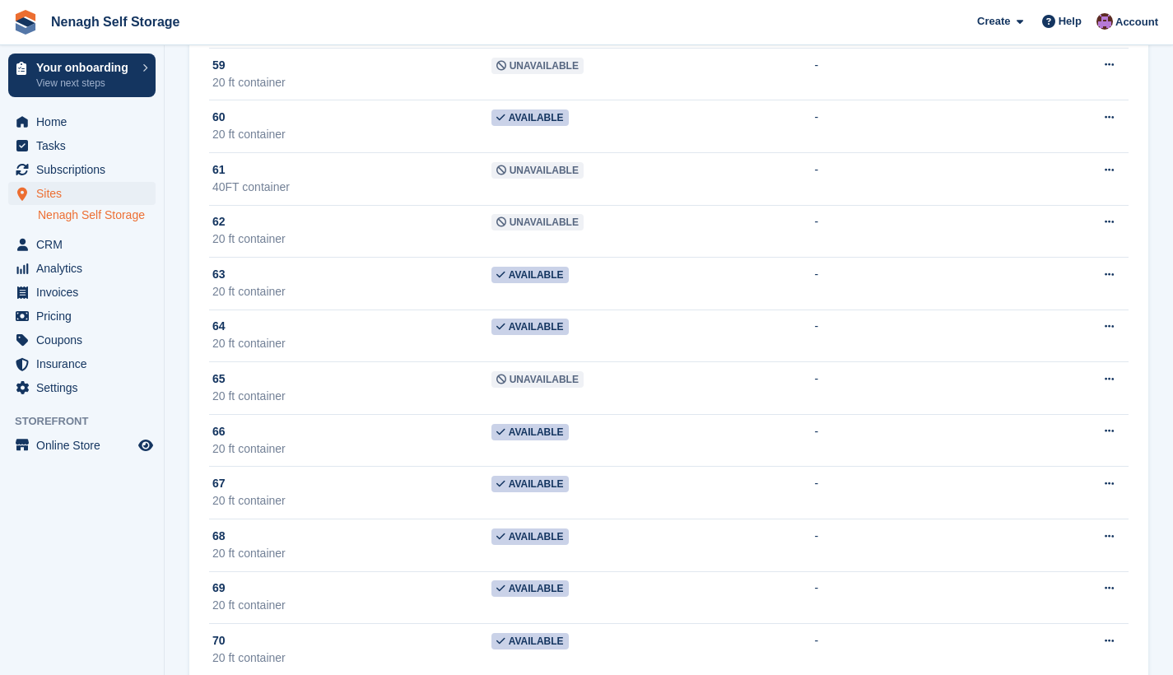
scroll to position [3286, 0]
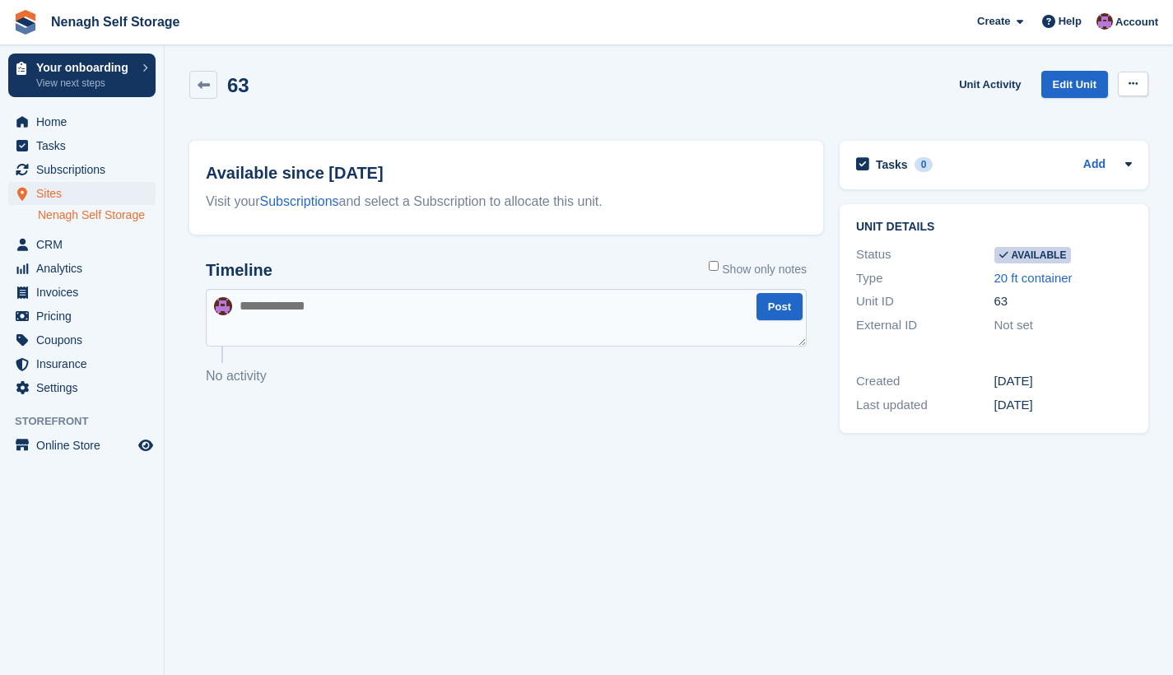
click at [1135, 84] on icon at bounding box center [1132, 83] width 9 height 11
click at [1106, 116] on p "Make unavailable" at bounding box center [1069, 115] width 143 height 21
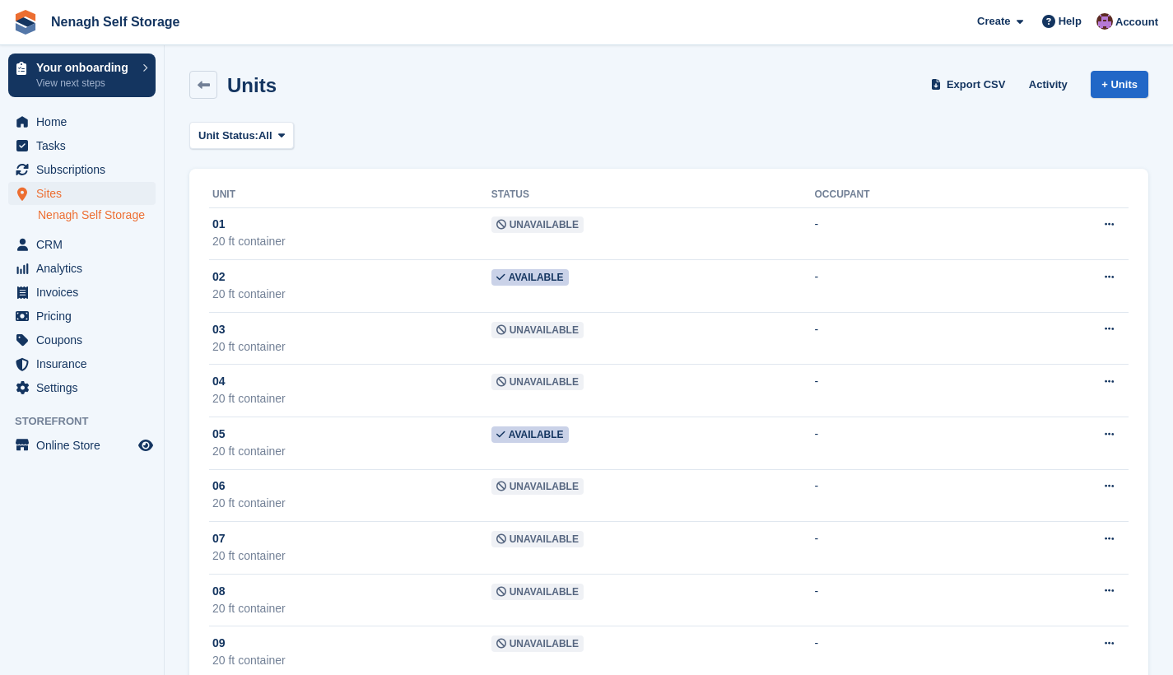
click at [119, 217] on link "Nenagh Self Storage" at bounding box center [97, 215] width 118 height 16
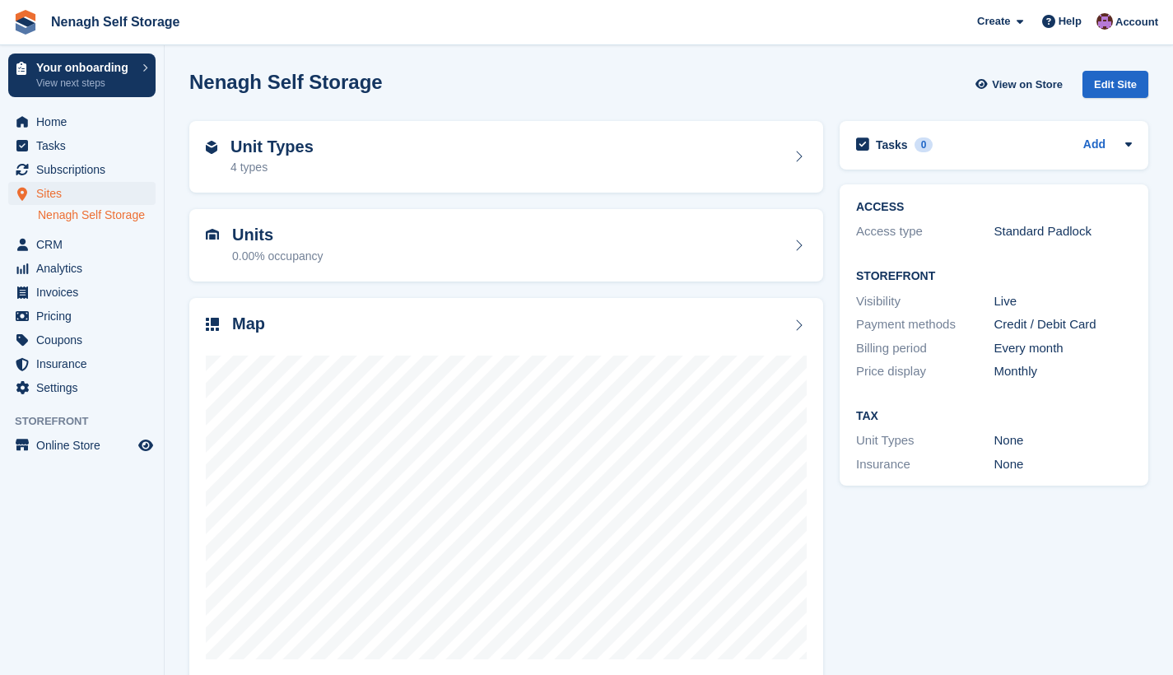
click at [104, 215] on link "Nenagh Self Storage" at bounding box center [97, 215] width 118 height 16
click at [110, 212] on link "Nenagh Self Storage" at bounding box center [97, 215] width 118 height 16
click at [128, 215] on link "Nenagh Self Storage" at bounding box center [97, 215] width 118 height 16
click at [125, 215] on link "Nenagh Self Storage" at bounding box center [97, 215] width 118 height 16
